Goal: Communication & Community: Answer question/provide support

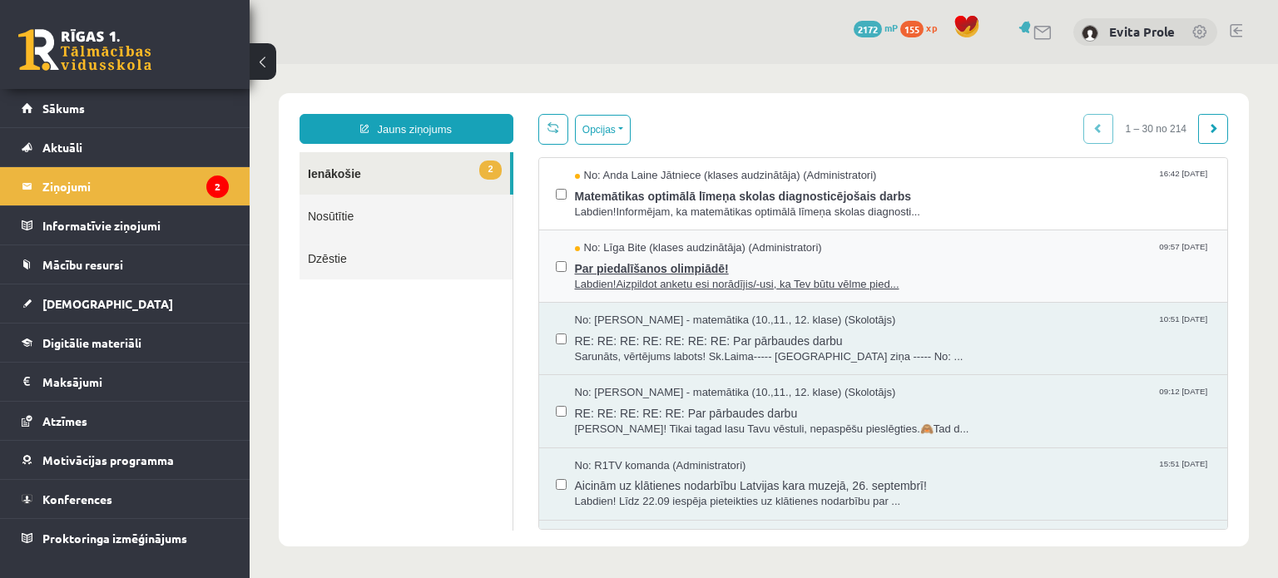
click at [697, 260] on span "Par piedalīšanos olimpiādē!" at bounding box center [893, 266] width 637 height 21
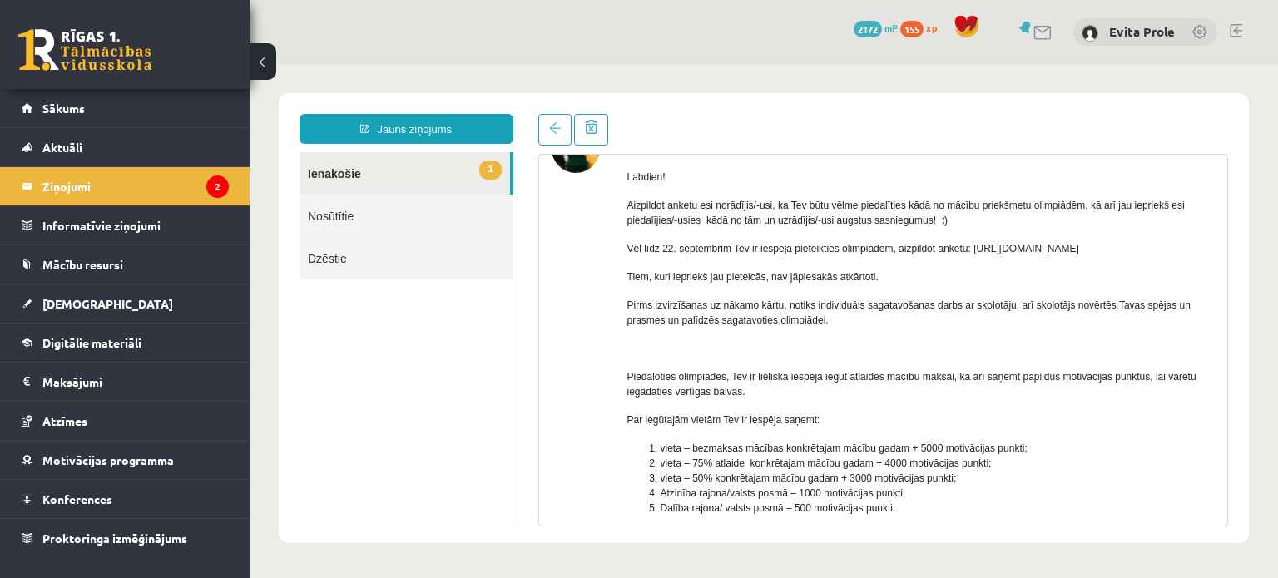
scroll to position [168, 0]
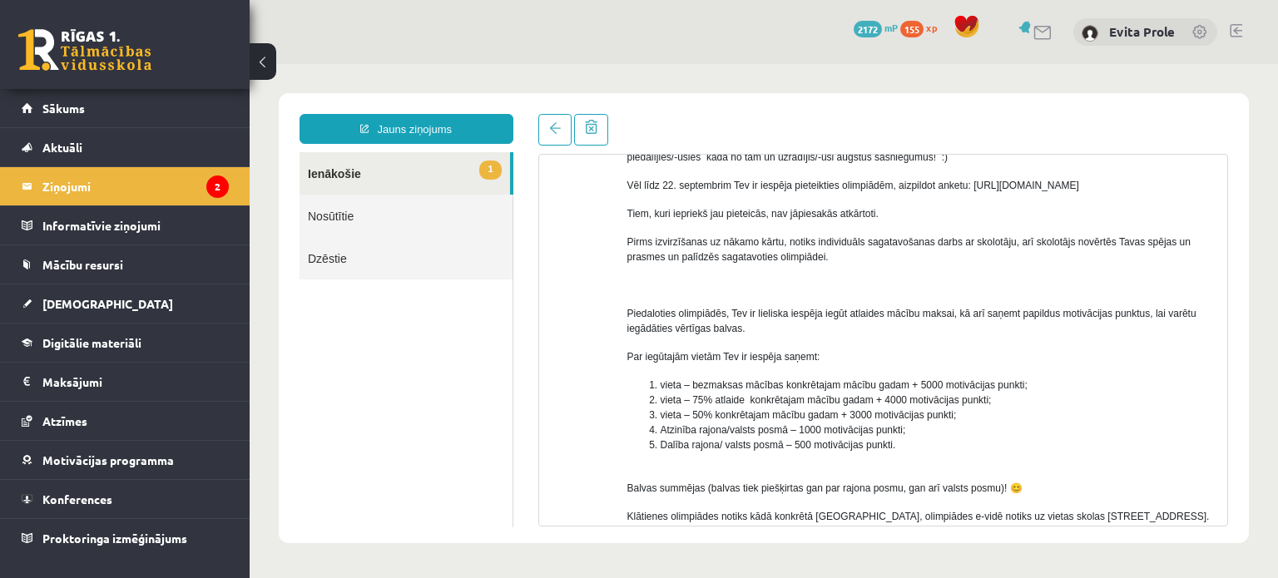
click at [314, 170] on link "1 Ienākošie" at bounding box center [405, 173] width 211 height 42
click at [43, 191] on legend "Ziņojumi 2" at bounding box center [135, 186] width 186 height 38
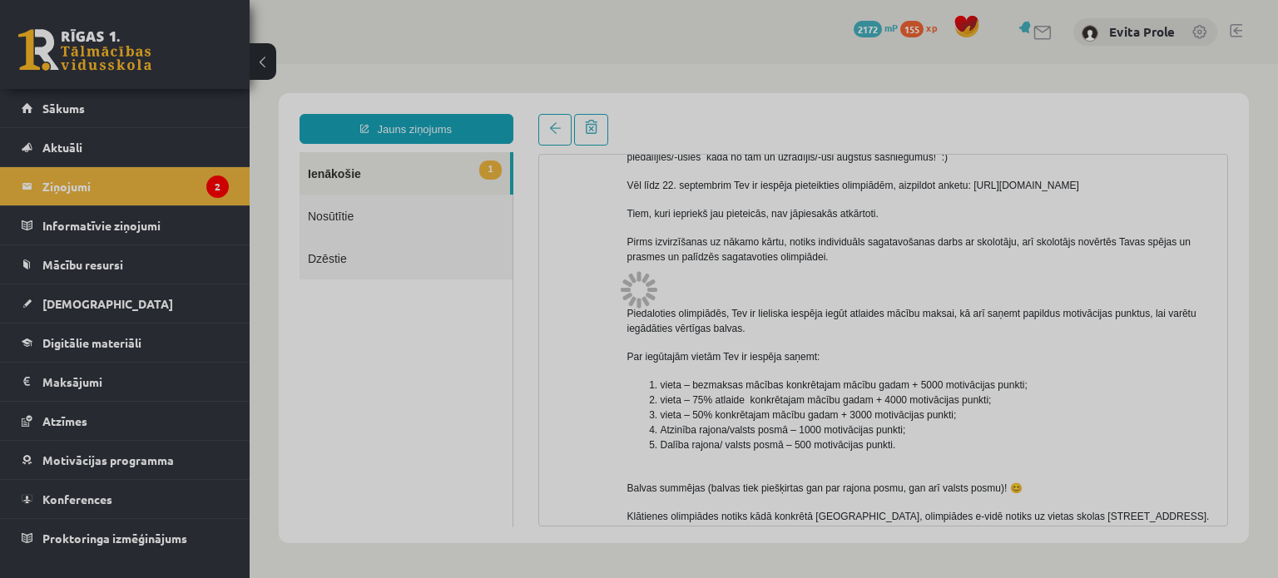
click at [77, 194] on div at bounding box center [639, 289] width 1278 height 578
click at [82, 179] on div at bounding box center [639, 289] width 1278 height 578
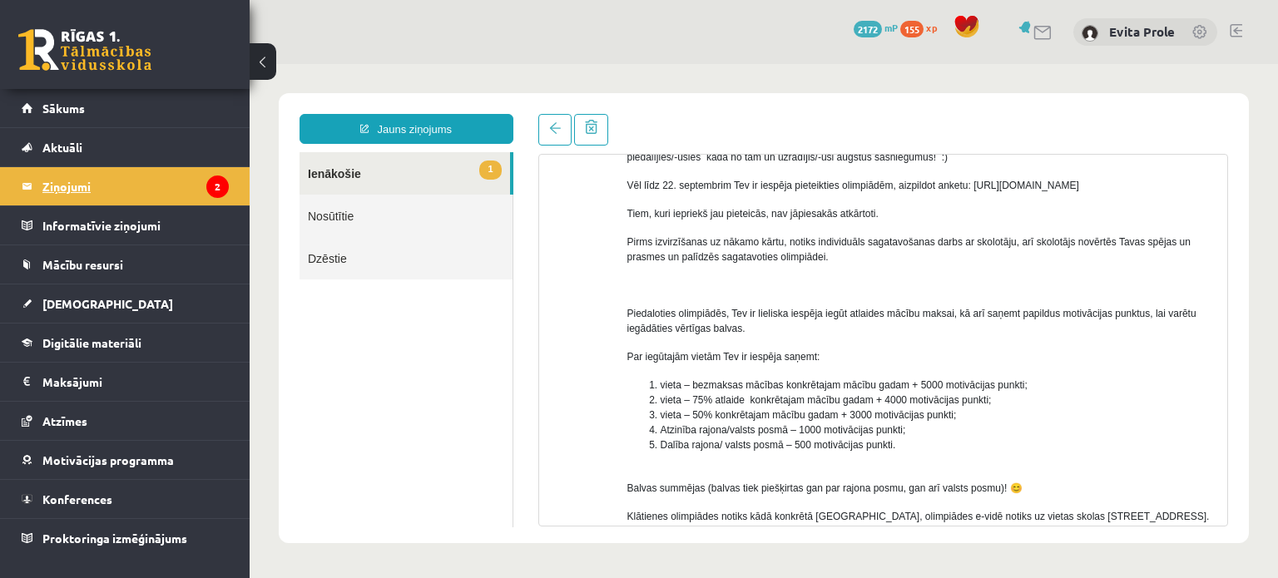
click at [82, 191] on legend "Ziņojumi 2" at bounding box center [135, 186] width 186 height 38
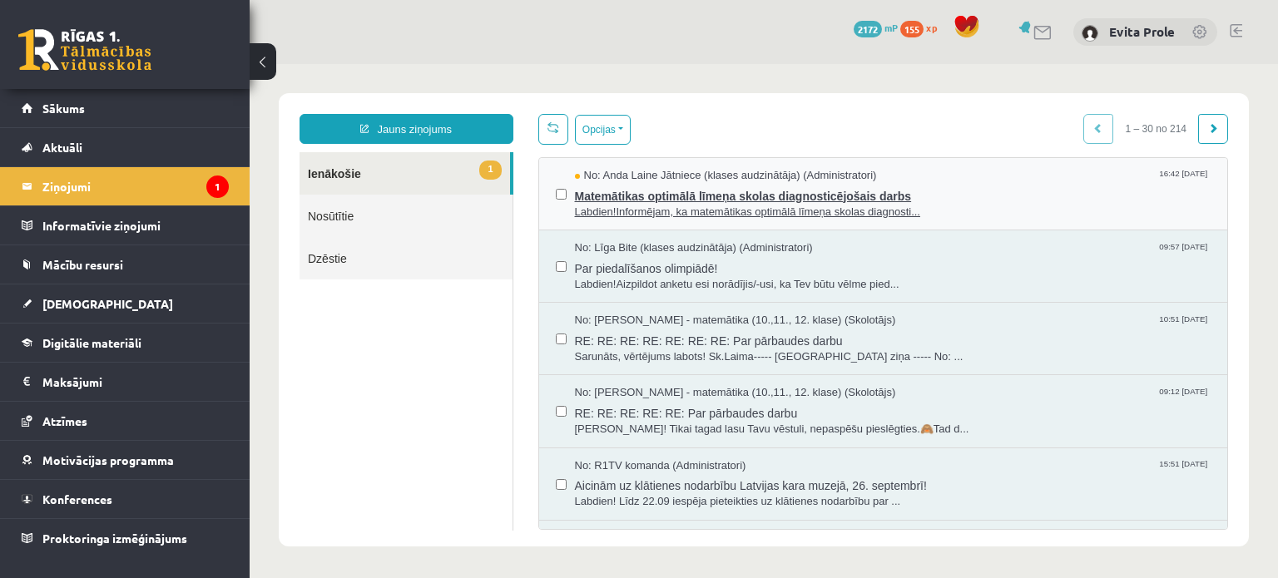
click at [668, 192] on span "Matemātikas optimālā līmeņa skolas diagnosticējošais darbs" at bounding box center [893, 194] width 637 height 21
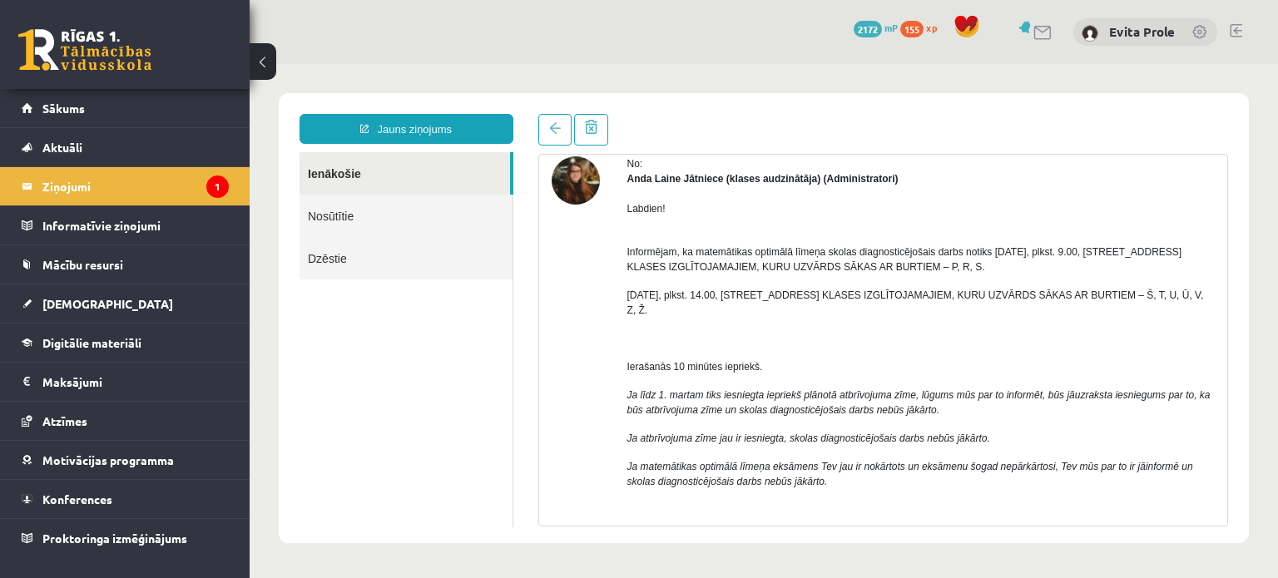
scroll to position [70, 0]
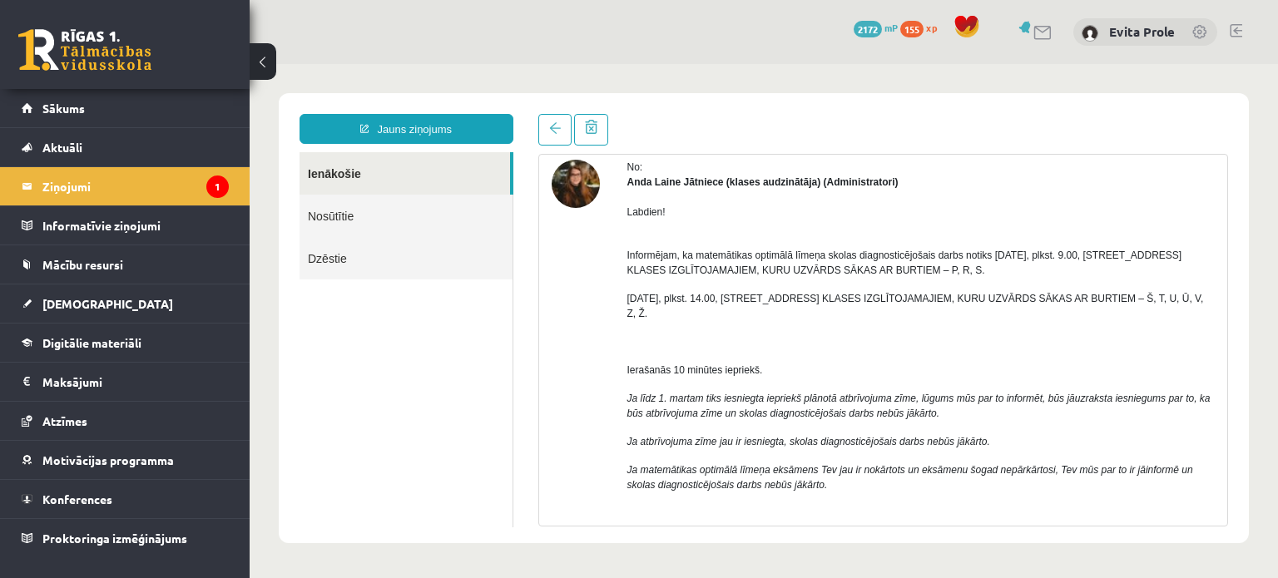
click at [1083, 511] on p at bounding box center [922, 513] width 588 height 15
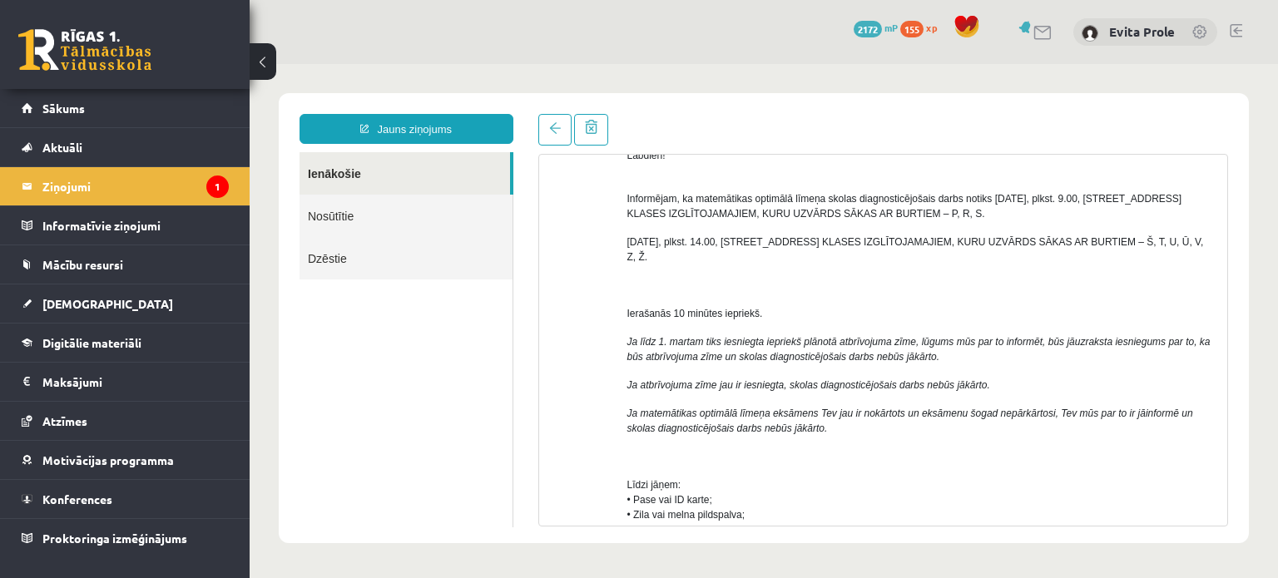
scroll to position [102, 0]
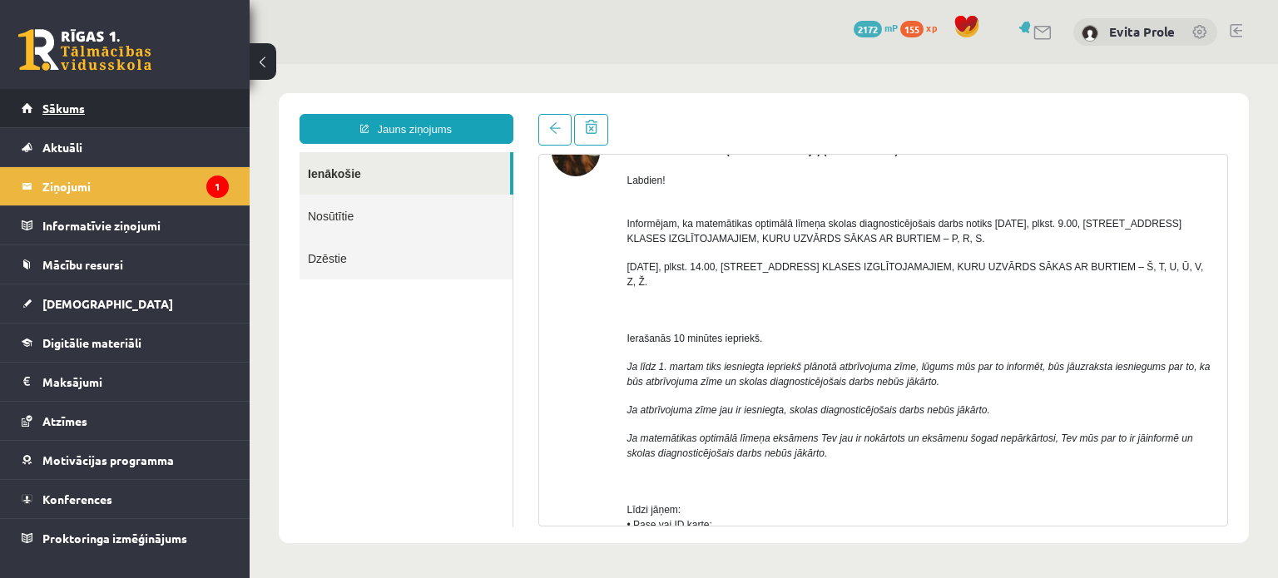
click at [34, 106] on link "Sākums" at bounding box center [125, 108] width 207 height 38
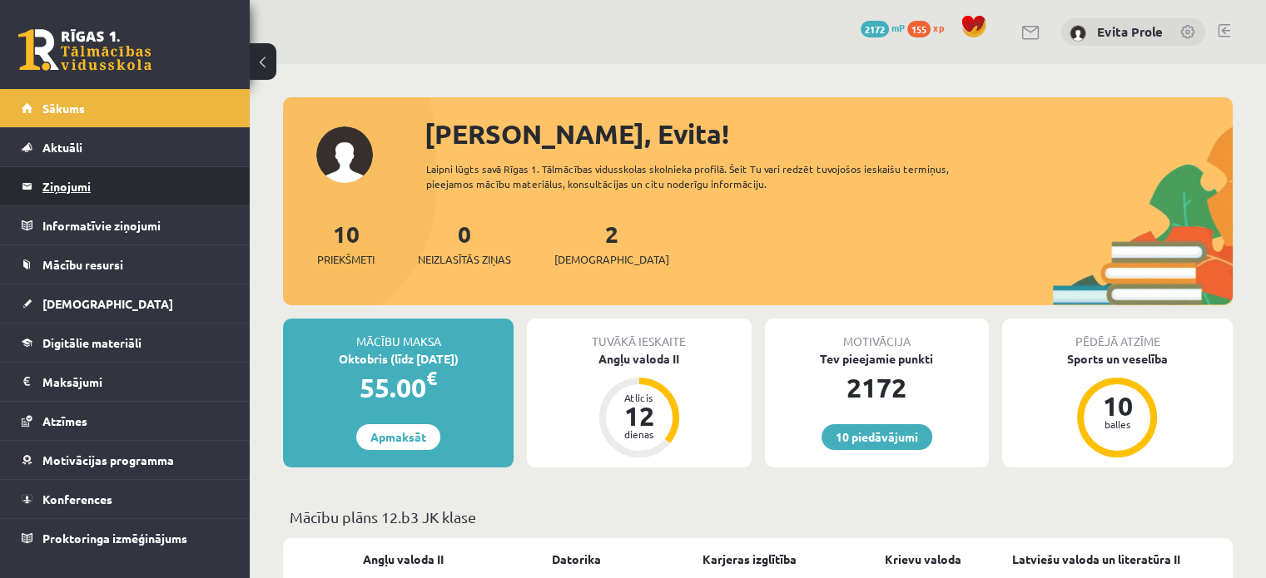
click at [93, 182] on legend "Ziņojumi 0" at bounding box center [135, 186] width 186 height 38
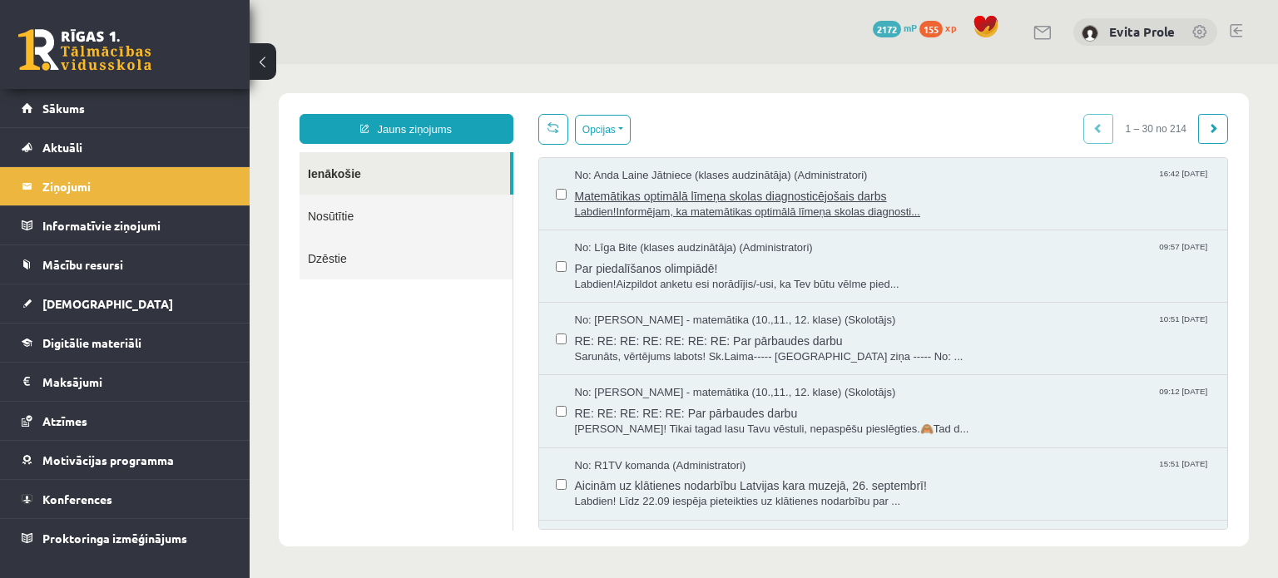
click at [782, 186] on span "Matemātikas optimālā līmeņa skolas diagnosticējošais darbs" at bounding box center [893, 194] width 637 height 21
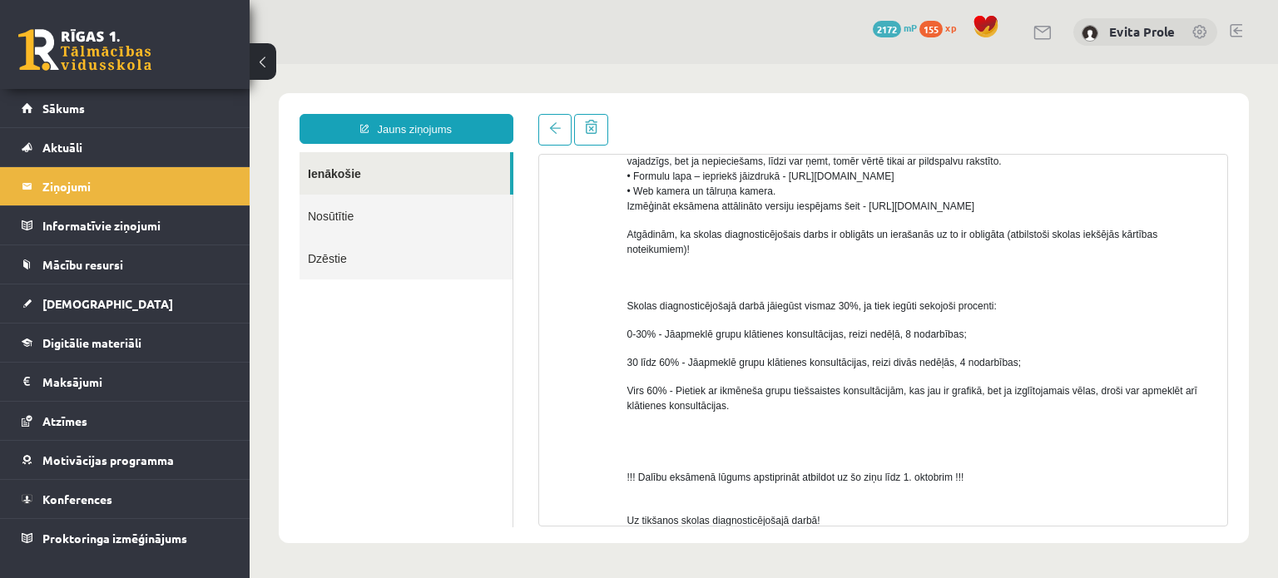
scroll to position [975, 0]
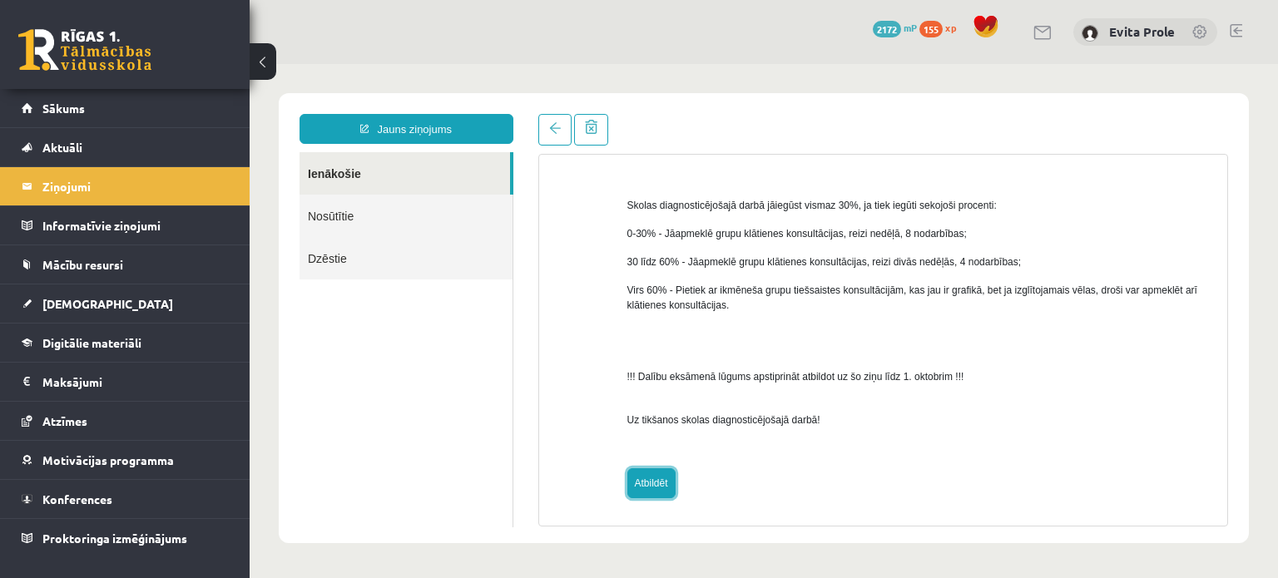
click at [657, 494] on link "Atbildēt" at bounding box center [652, 484] width 48 height 30
type input "**********"
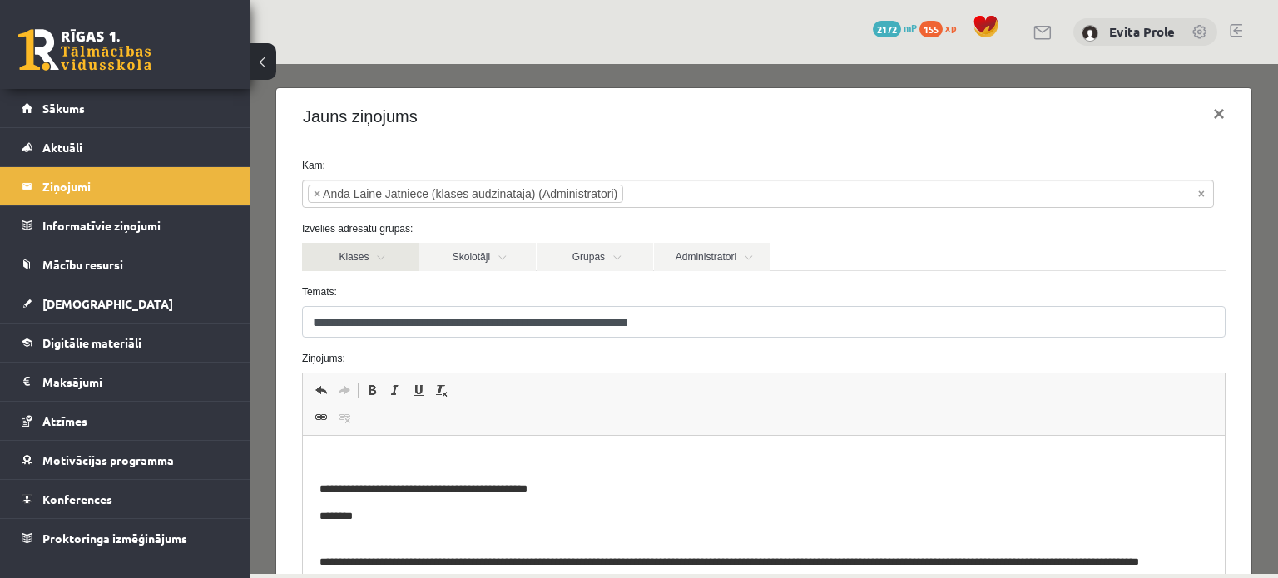
click at [382, 256] on link "Klases" at bounding box center [360, 257] width 117 height 28
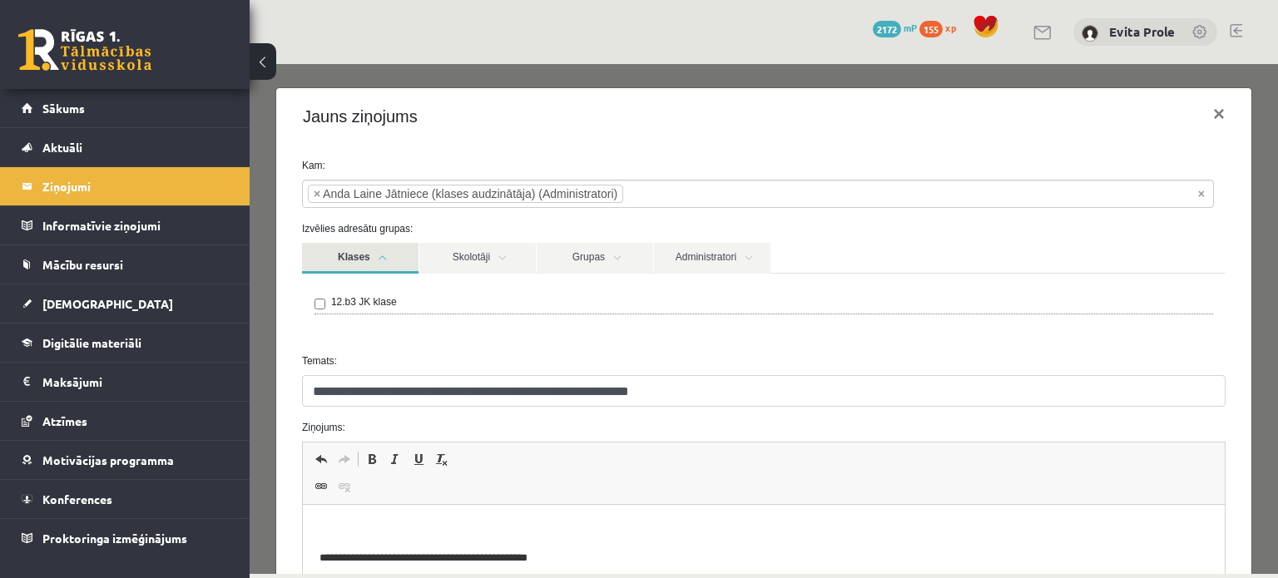
click at [382, 256] on link "Klases" at bounding box center [360, 258] width 117 height 31
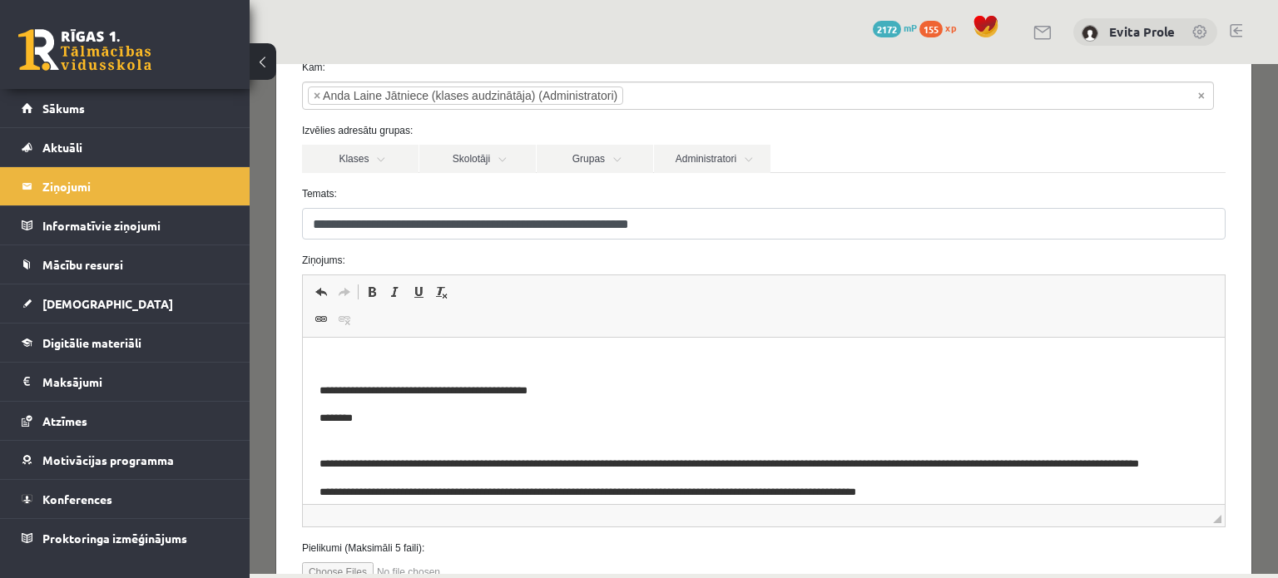
scroll to position [170, 0]
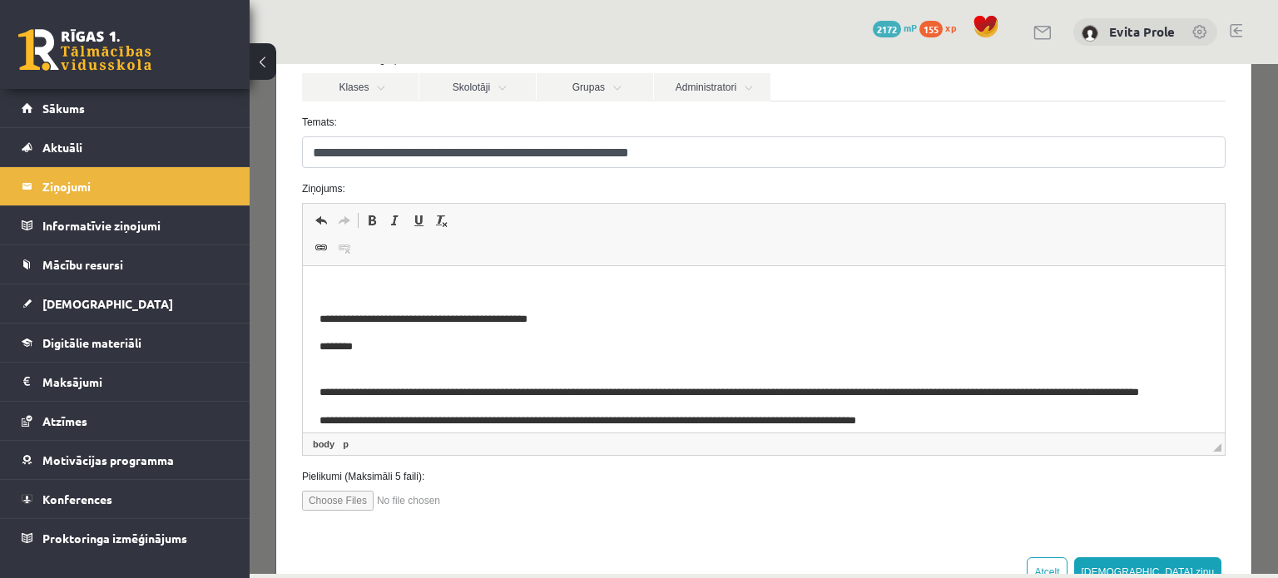
click at [451, 289] on p "Bagātinātā teksta redaktors, wiswyg-editor-47433876564420-1758293699-925" at bounding box center [763, 291] width 889 height 17
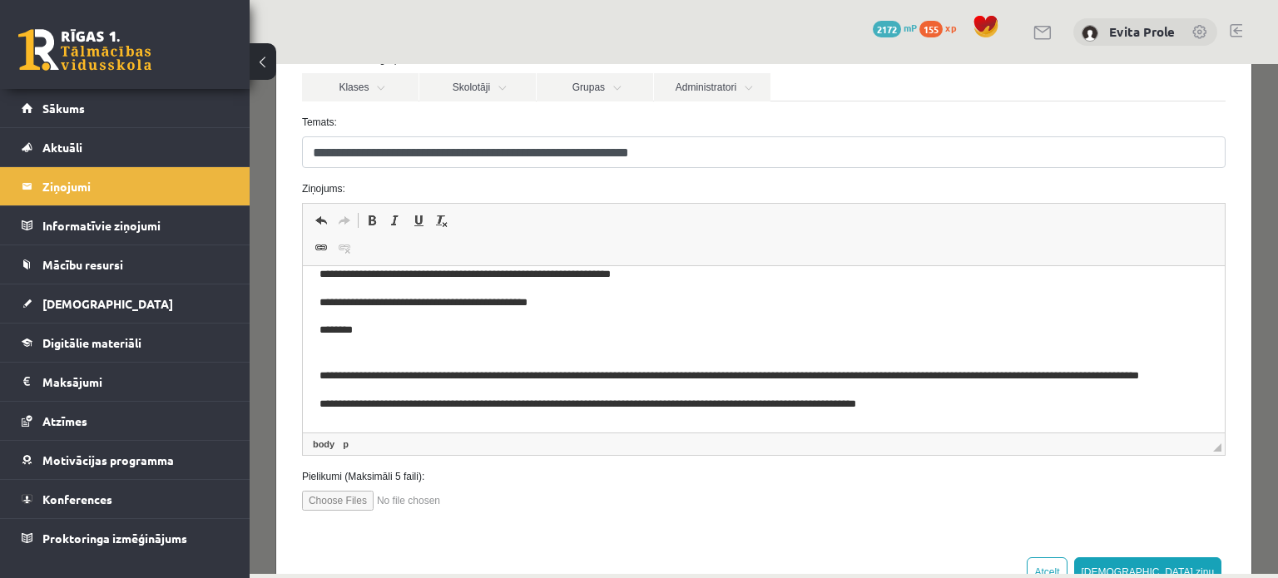
scroll to position [0, 0]
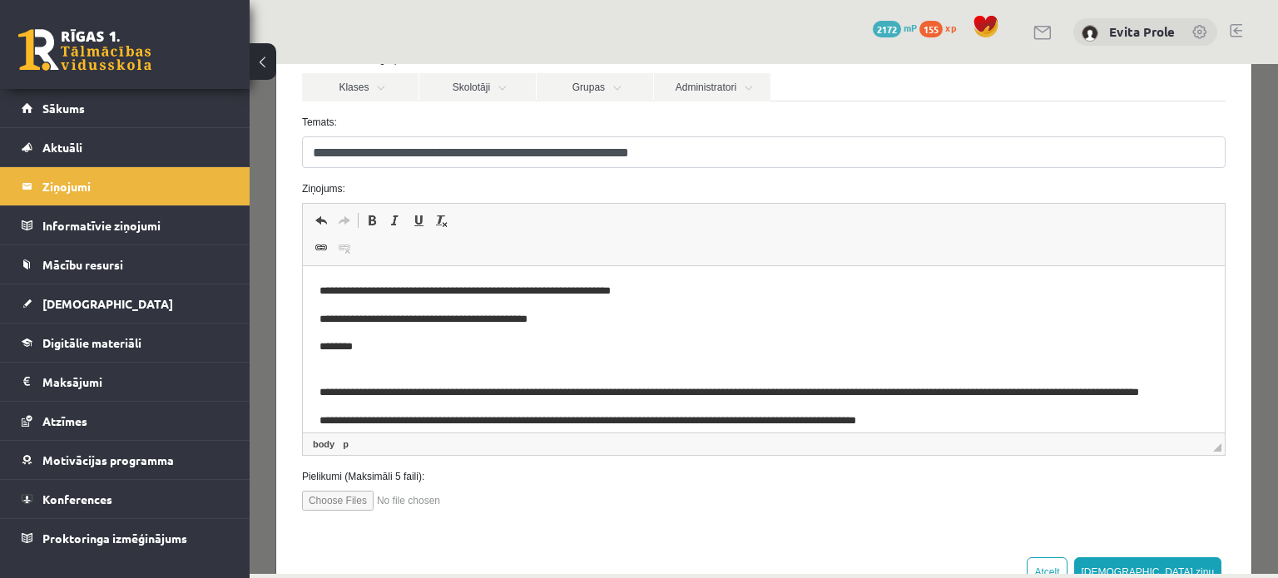
click at [365, 344] on p "********" at bounding box center [763, 347] width 889 height 17
click at [658, 297] on p "**********" at bounding box center [751, 291] width 865 height 17
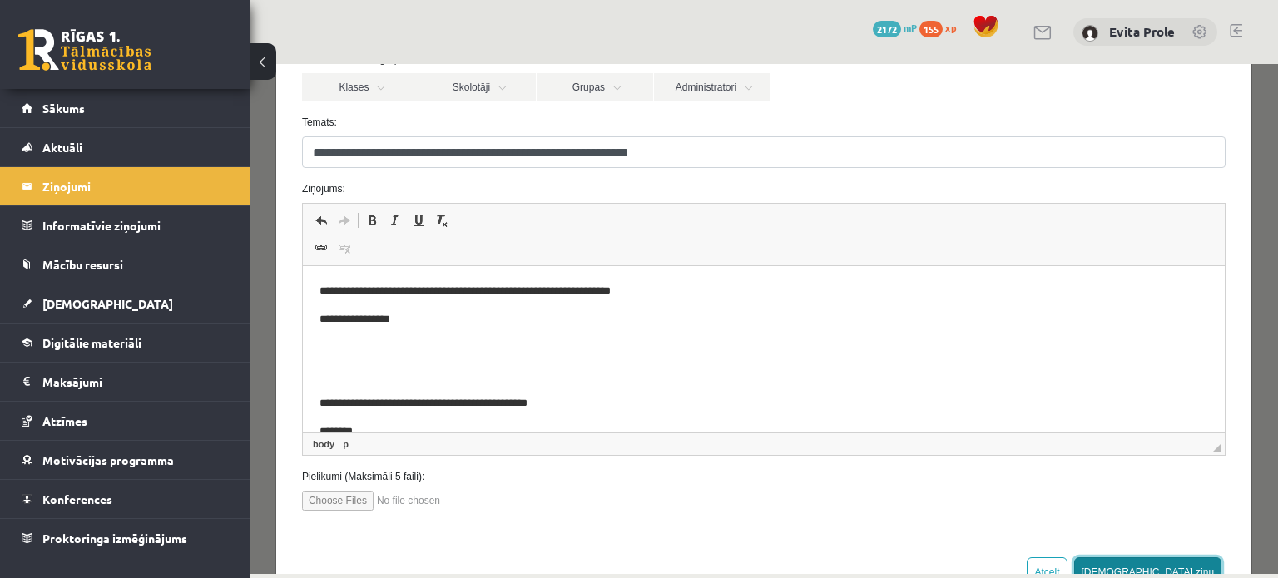
click at [1183, 572] on button "[DEMOGRAPHIC_DATA] ziņu" at bounding box center [1148, 573] width 148 height 30
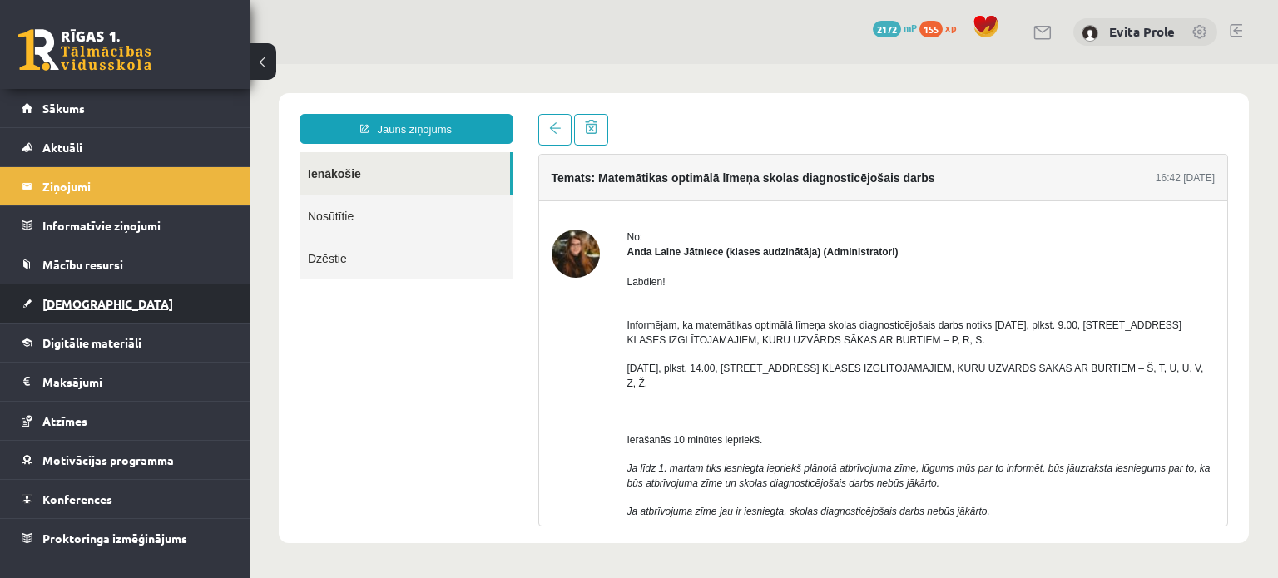
click at [86, 309] on span "[DEMOGRAPHIC_DATA]" at bounding box center [107, 303] width 131 height 15
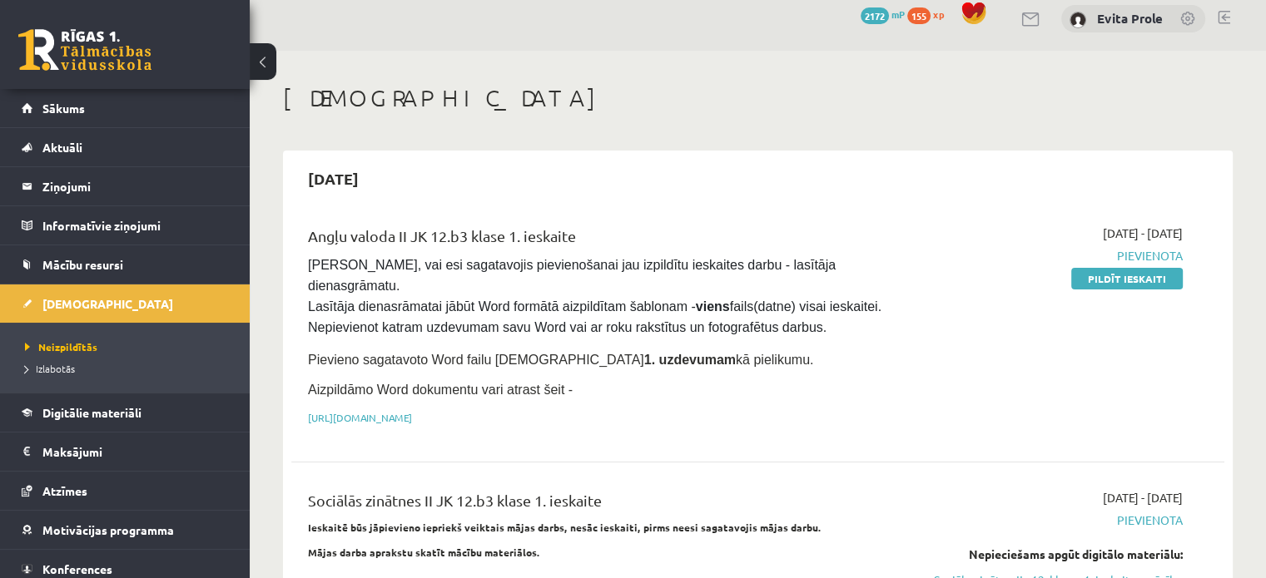
scroll to position [12, 0]
click at [50, 99] on link "Sākums" at bounding box center [125, 108] width 207 height 38
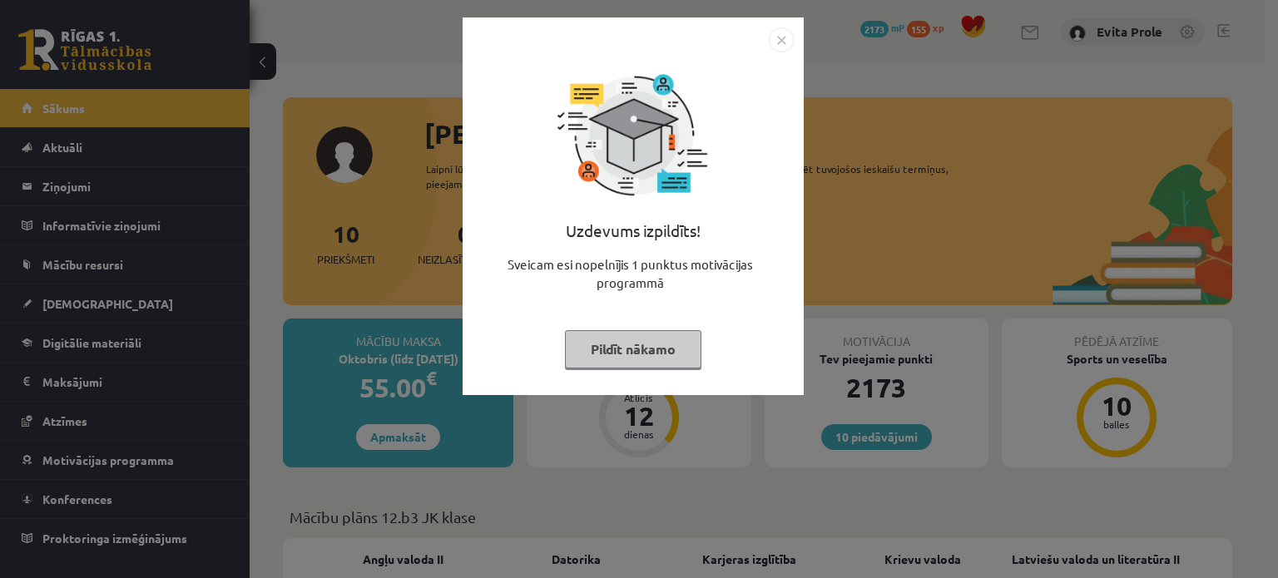
click at [643, 337] on button "Pildīt nākamo" at bounding box center [633, 349] width 136 height 38
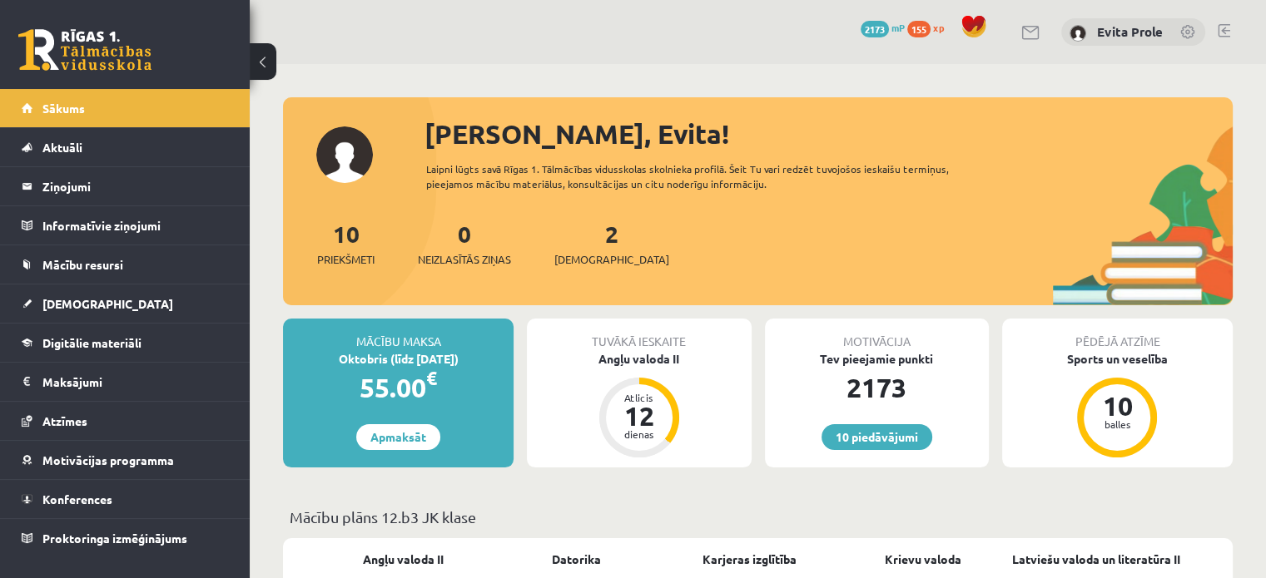
scroll to position [43, 0]
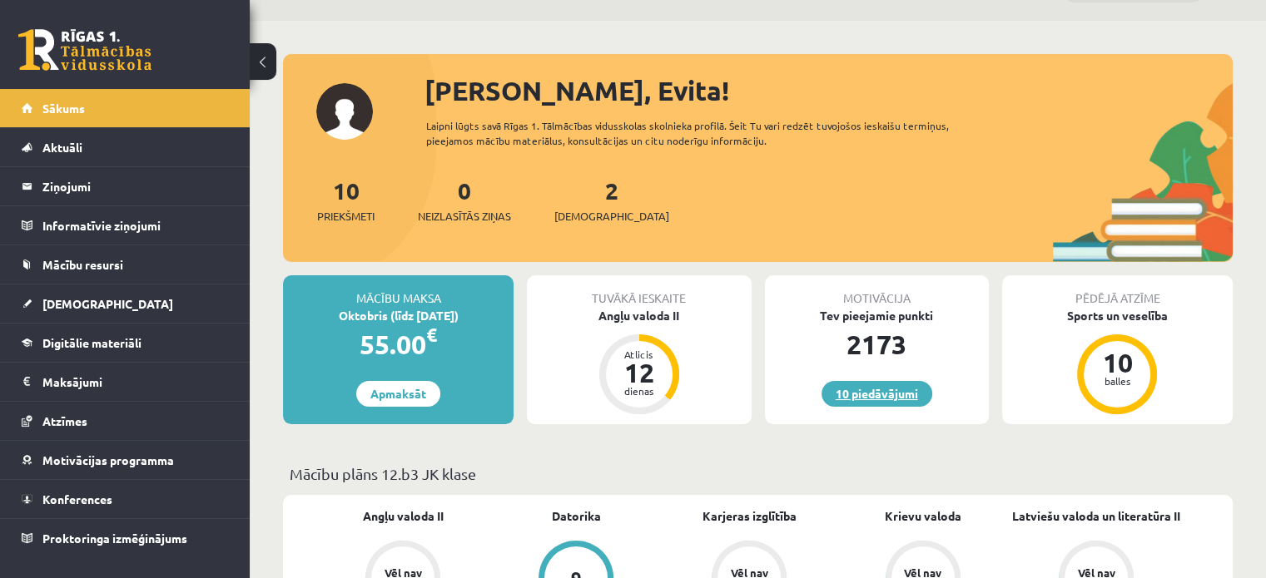
click at [882, 387] on link "10 piedāvājumi" at bounding box center [876, 394] width 111 height 26
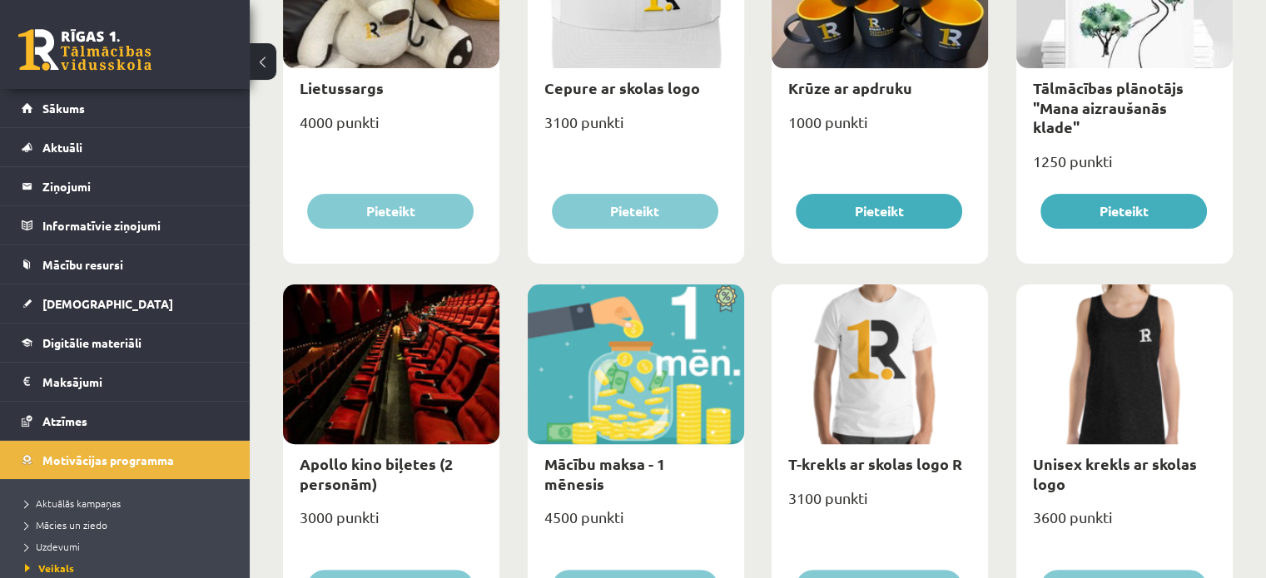
scroll to position [368, 0]
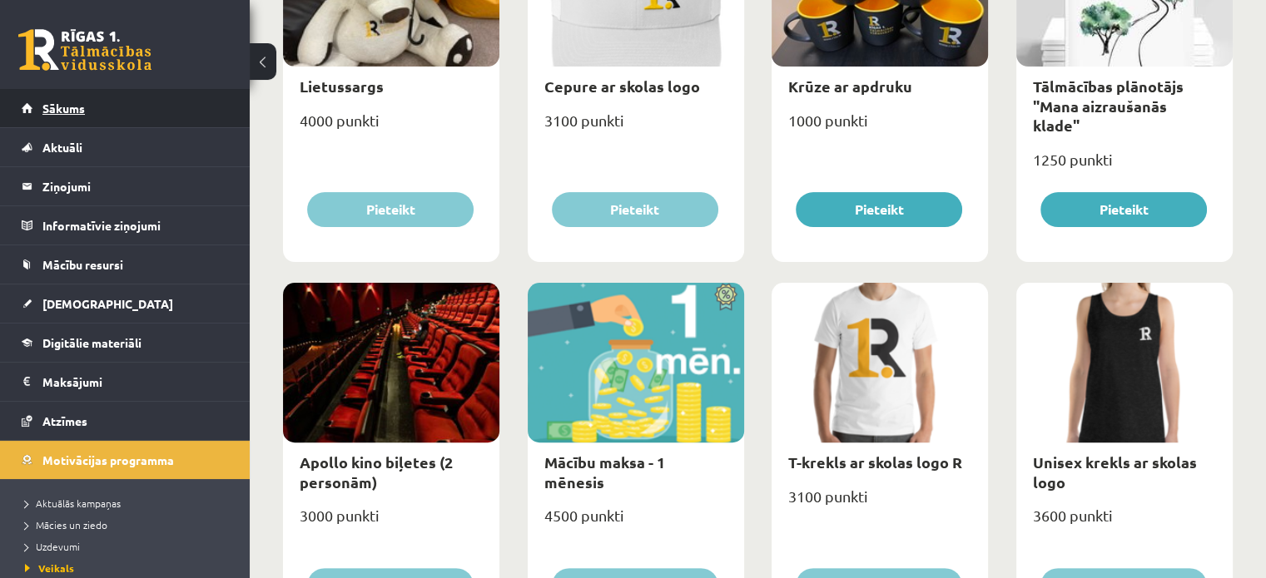
click at [91, 111] on link "Sākums" at bounding box center [125, 108] width 207 height 38
